Goal: Navigation & Orientation: Find specific page/section

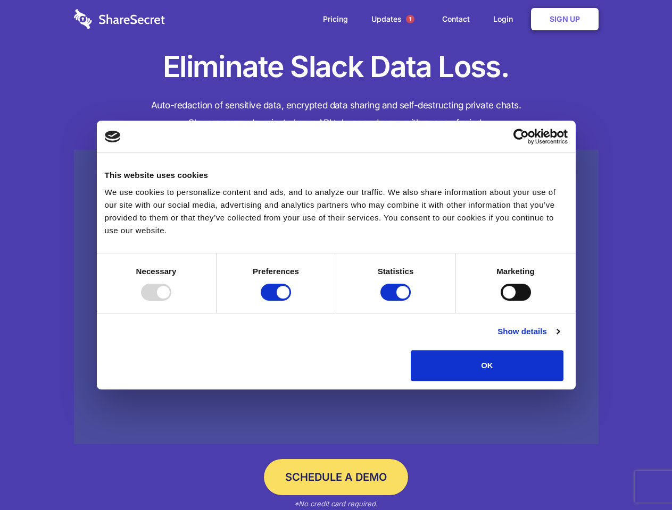
click at [171, 301] on div at bounding box center [156, 292] width 30 height 17
click at [291, 301] on input "Preferences" at bounding box center [276, 292] width 30 height 17
checkbox input "false"
click at [397, 301] on input "Statistics" at bounding box center [395, 292] width 30 height 17
checkbox input "false"
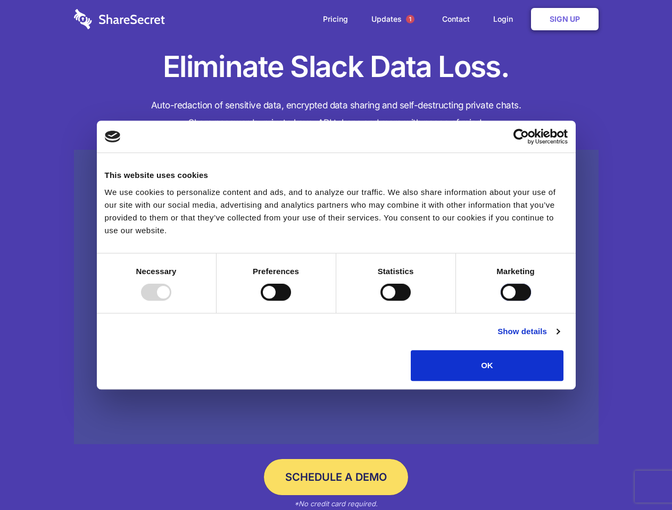
click at [500, 301] on input "Marketing" at bounding box center [515, 292] width 30 height 17
checkbox input "true"
click at [559, 338] on link "Show details" at bounding box center [528, 331] width 62 height 13
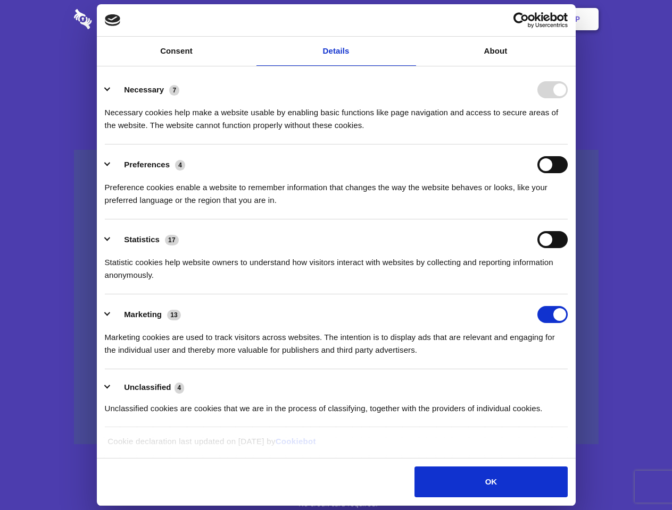
click at [572, 385] on ul "Necessary 7 Necessary cookies help make a website usable by enabling basic func…" at bounding box center [335, 249] width 473 height 358
click at [409, 19] on span "1" at bounding box center [410, 19] width 9 height 9
